Goal: Task Accomplishment & Management: Complete application form

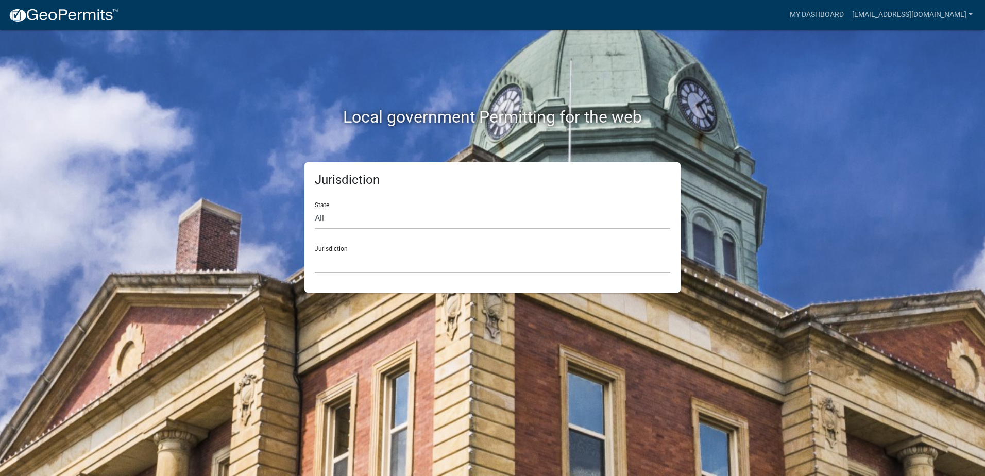
click at [333, 223] on select "All [US_STATE] [US_STATE] [US_STATE] [US_STATE] [US_STATE] [US_STATE] [US_STATE…" at bounding box center [493, 218] width 356 height 21
select select "[US_STATE]"
click at [315, 208] on select "All [US_STATE] [US_STATE] [US_STATE] [US_STATE] [US_STATE] [US_STATE] [US_STATE…" at bounding box center [493, 218] width 356 height 21
click at [343, 265] on select "[GEOGRAPHIC_DATA], [US_STATE][PERSON_NAME][GEOGRAPHIC_DATA], [US_STATE][PERSON_…" at bounding box center [493, 262] width 356 height 21
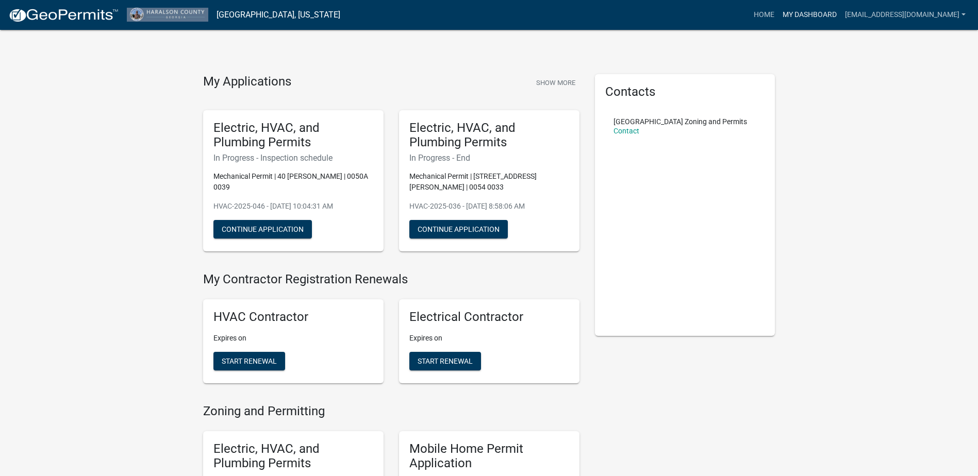
click at [832, 18] on link "My Dashboard" at bounding box center [809, 15] width 62 height 20
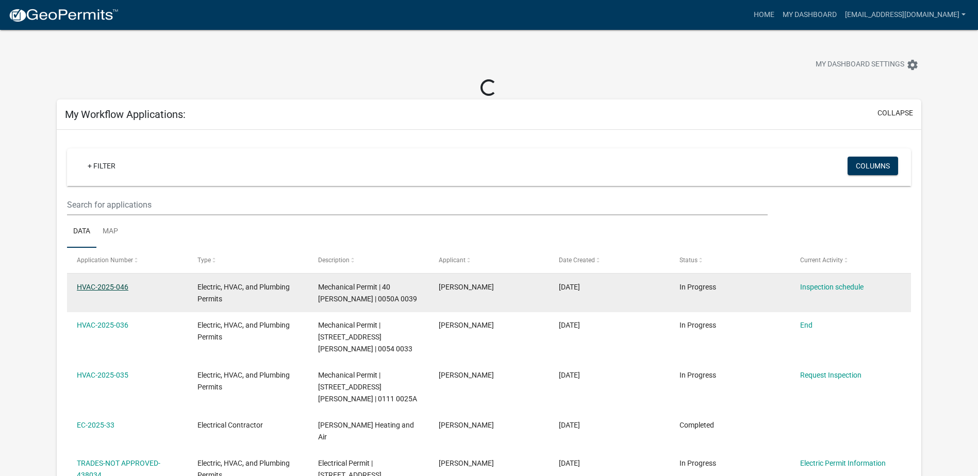
click at [111, 289] on link "HVAC-2025-046" at bounding box center [103, 287] width 52 height 8
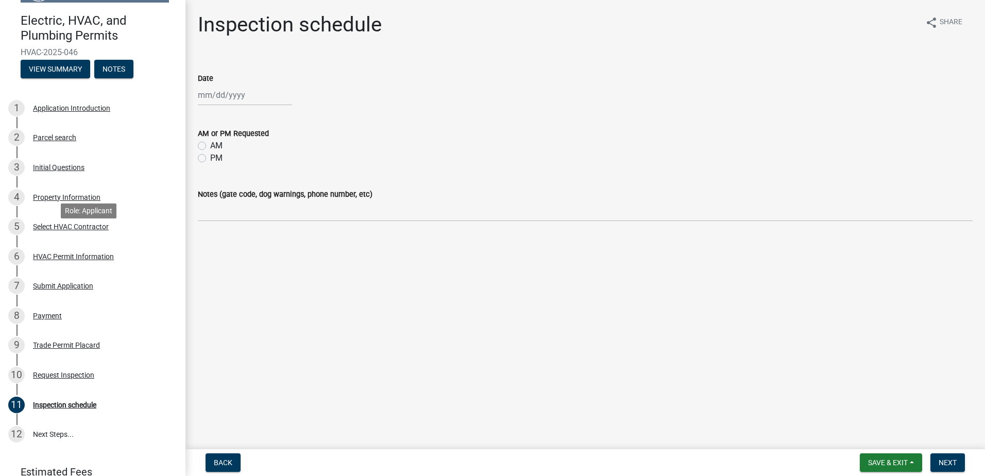
scroll to position [52, 0]
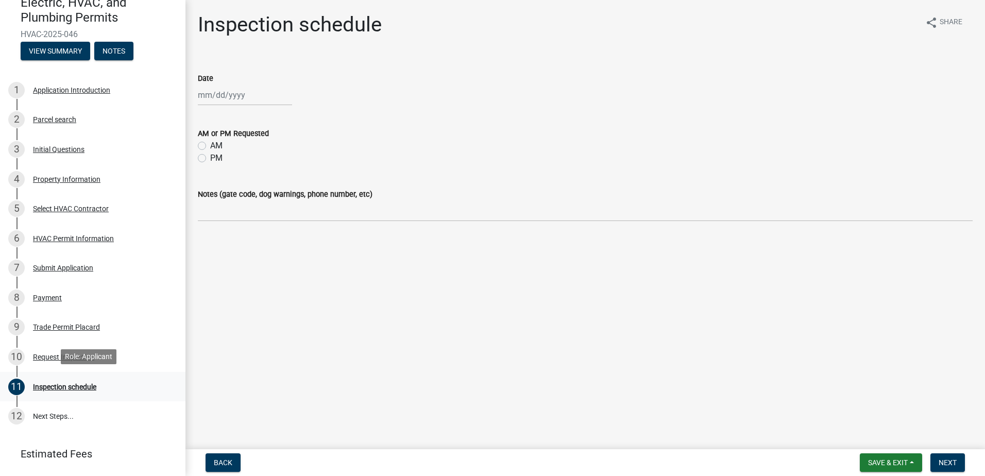
click at [41, 385] on div "Inspection schedule" at bounding box center [64, 386] width 63 height 7
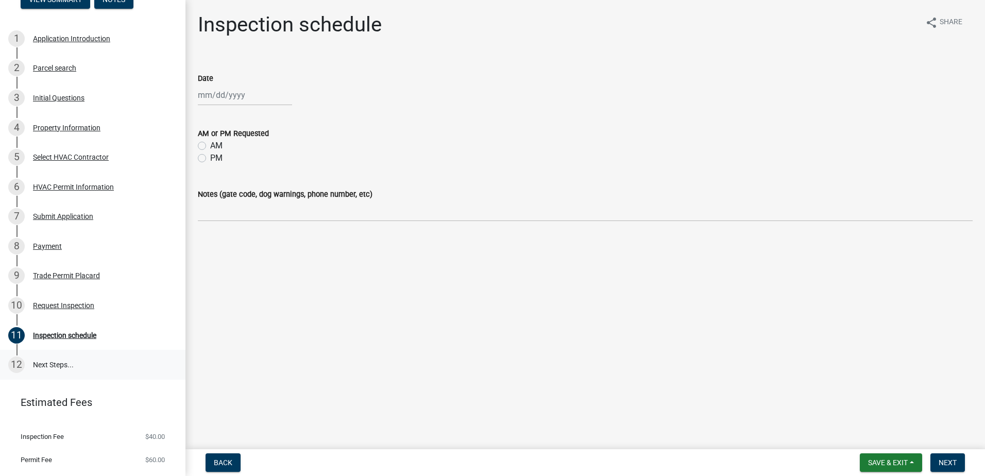
scroll to position [124, 0]
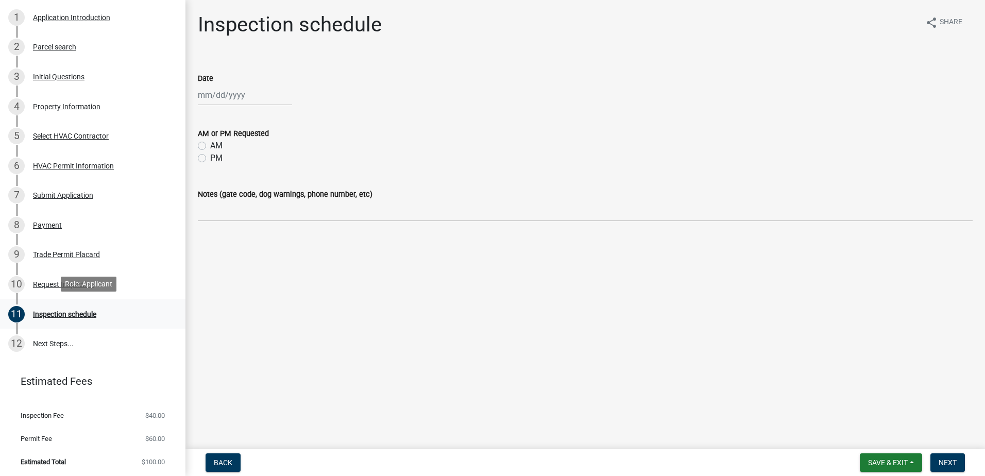
click at [76, 311] on div "Inspection schedule" at bounding box center [64, 314] width 63 height 7
click at [254, 95] on div at bounding box center [245, 95] width 94 height 21
select select "10"
select select "2025"
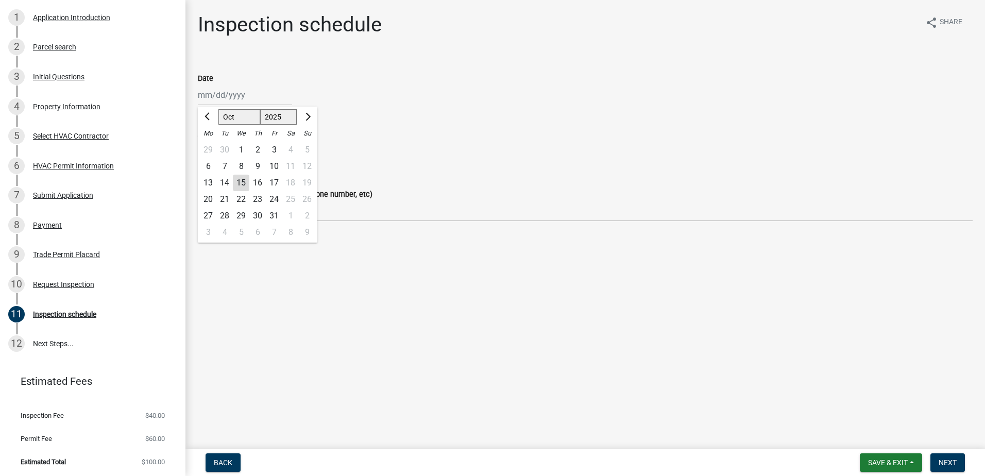
click at [256, 200] on div "23" at bounding box center [257, 199] width 16 height 16
type input "[DATE]"
click at [210, 147] on label "AM" at bounding box center [216, 146] width 12 height 12
click at [210, 146] on input "AM" at bounding box center [213, 143] width 7 height 7
radio input "true"
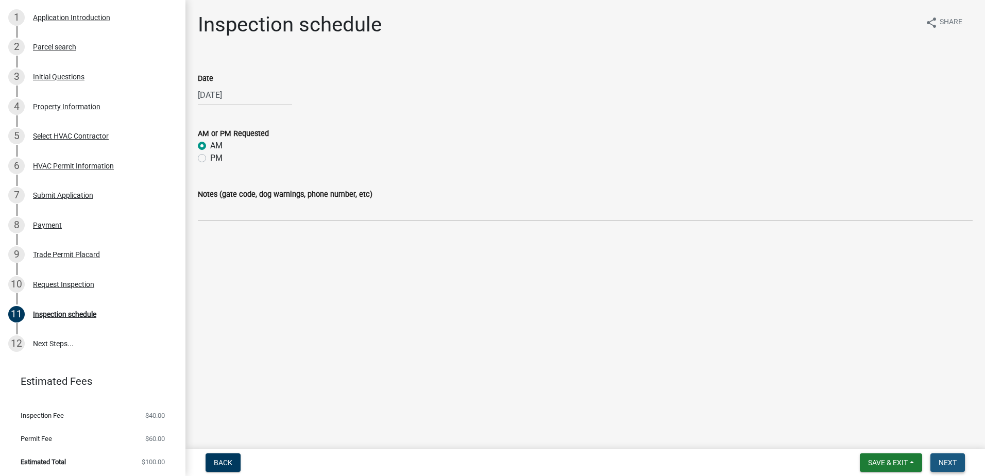
click at [943, 465] on span "Next" at bounding box center [948, 463] width 18 height 8
